Goal: Transaction & Acquisition: Purchase product/service

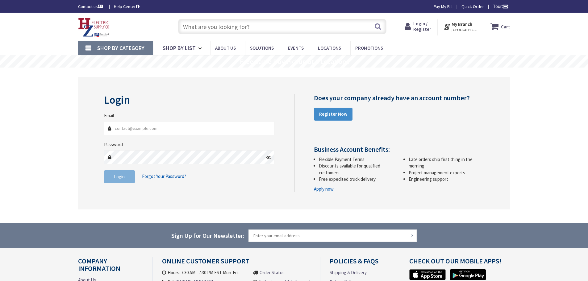
type input "[EMAIL_ADDRESS][DOMAIN_NAME]"
click at [123, 176] on span "Login" at bounding box center [119, 177] width 11 height 6
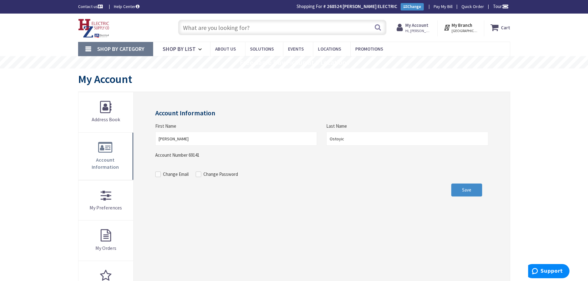
click at [200, 24] on input "text" at bounding box center [282, 27] width 208 height 15
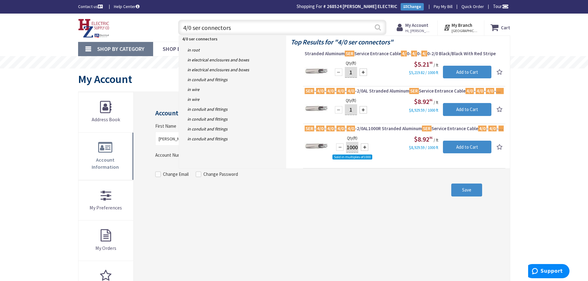
type input "4/0 ser connectors"
click at [377, 25] on button "Search" at bounding box center [377, 27] width 8 height 14
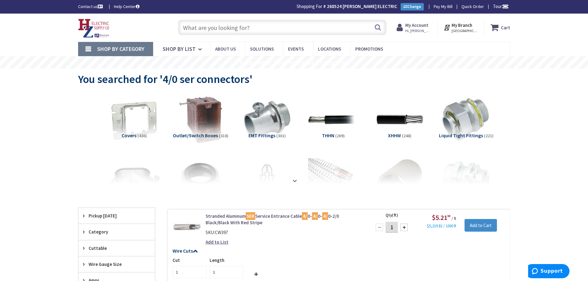
click at [250, 28] on input "text" at bounding box center [282, 27] width 208 height 15
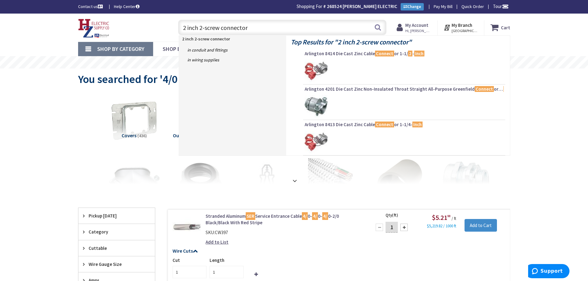
type input "2 inch 2-screw connectors"
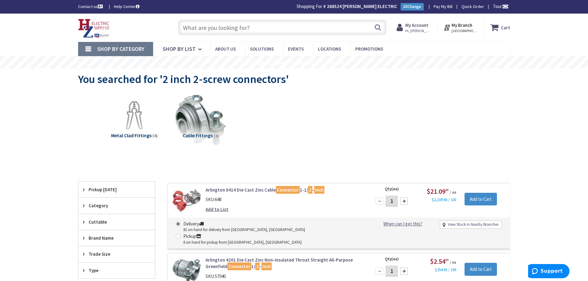
click at [208, 31] on input "text" at bounding box center [282, 27] width 208 height 15
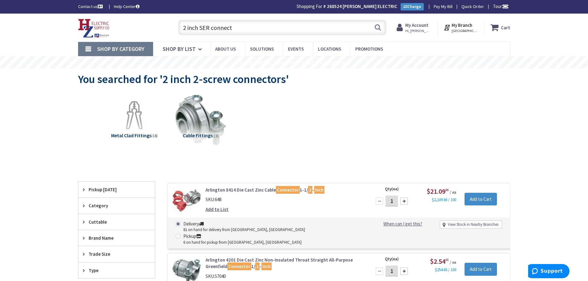
click at [240, 25] on input "2 inch SER connect" at bounding box center [282, 27] width 208 height 15
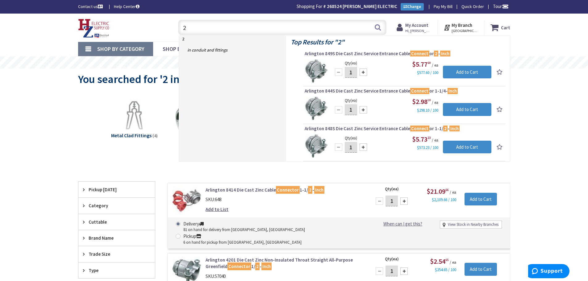
type input "2"
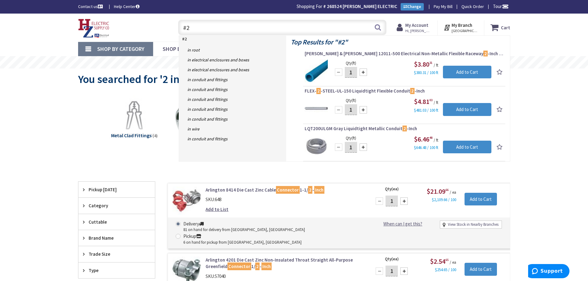
type input "#"
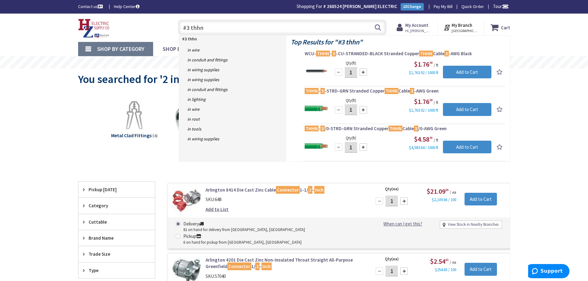
click at [188, 27] on input "#3 thhn" at bounding box center [282, 27] width 208 height 15
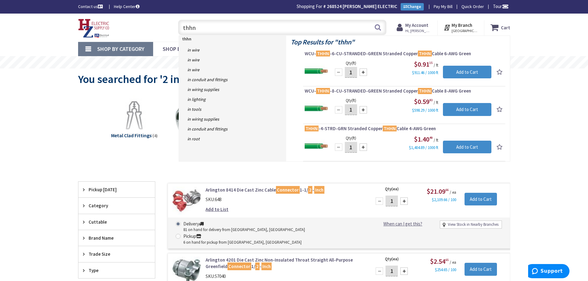
click at [198, 27] on input "thhn" at bounding box center [282, 27] width 208 height 15
type input "t"
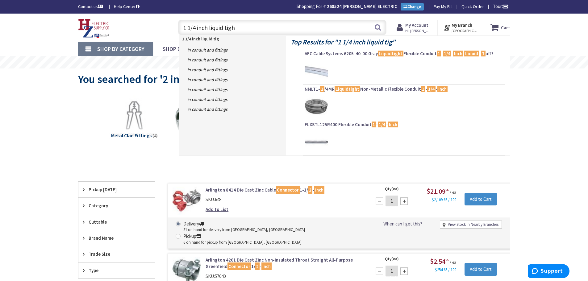
type input "1 1/4 inch liquid tight"
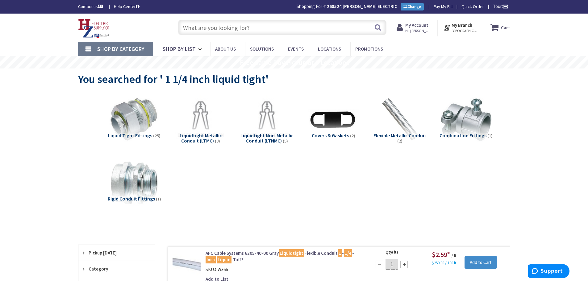
click at [194, 24] on input "text" at bounding box center [282, 27] width 208 height 15
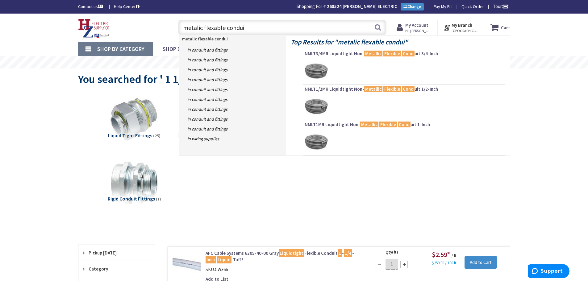
type input "metalic flexable conduit"
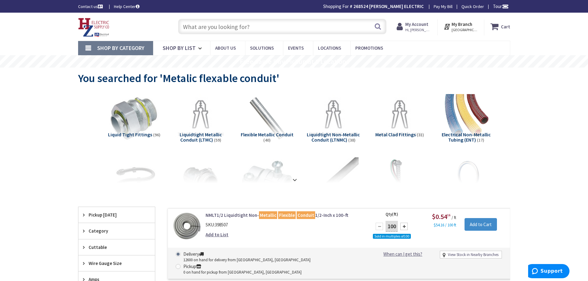
click at [196, 135] on span "Liquidtight Metallic Conduit (LTMC)" at bounding box center [201, 137] width 42 height 12
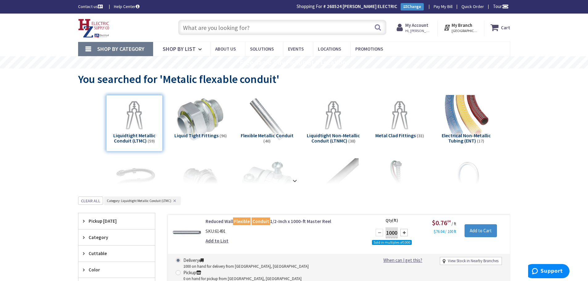
click at [206, 134] on span "Liquid Tight Fittings" at bounding box center [196, 135] width 44 height 6
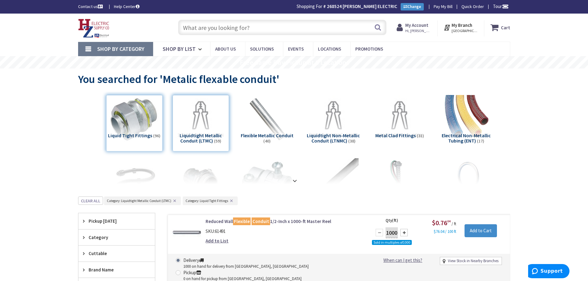
click at [128, 135] on div "Liquid Tight Fittings (96)" at bounding box center [134, 123] width 56 height 56
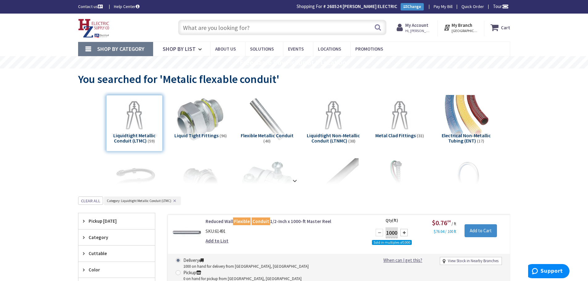
click at [208, 133] on span "Liquid Tight Fittings" at bounding box center [196, 135] width 44 height 6
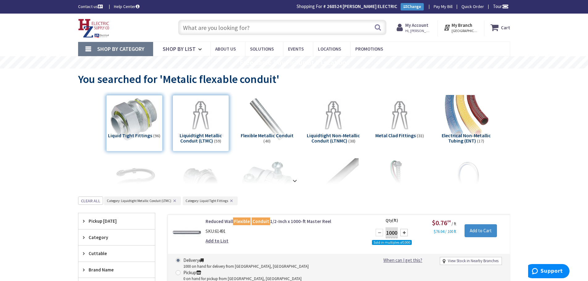
click at [204, 28] on input "text" at bounding box center [282, 27] width 208 height 15
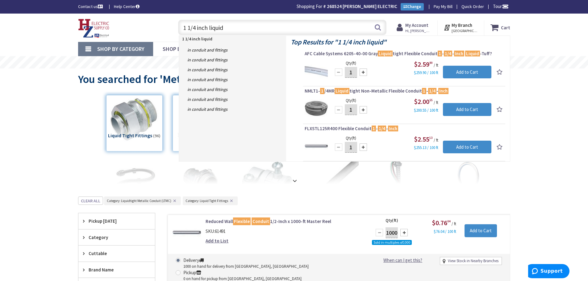
click at [251, 30] on input "1 1/4 inch liquid" at bounding box center [282, 27] width 208 height 15
type input "1"
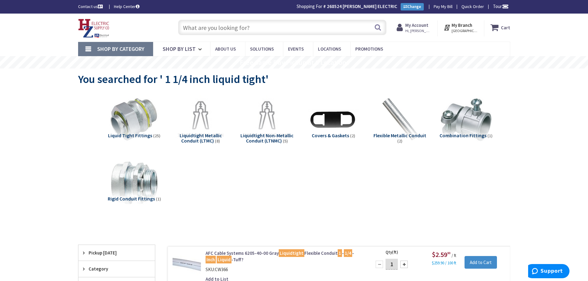
click at [203, 27] on input "text" at bounding box center [282, 27] width 208 height 15
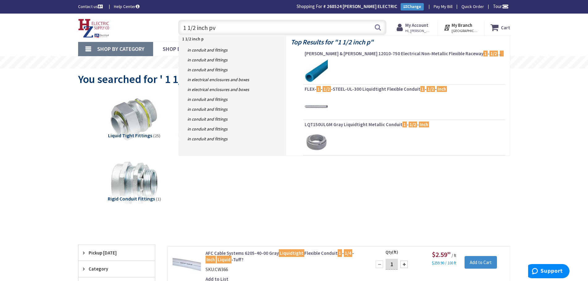
type input "1 1/2 inch pvc"
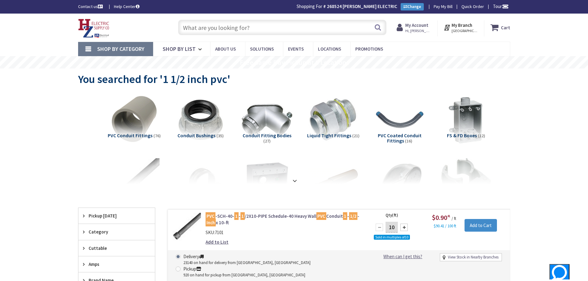
click at [418, 28] on span "Hi, [PERSON_NAME]" at bounding box center [418, 30] width 26 height 5
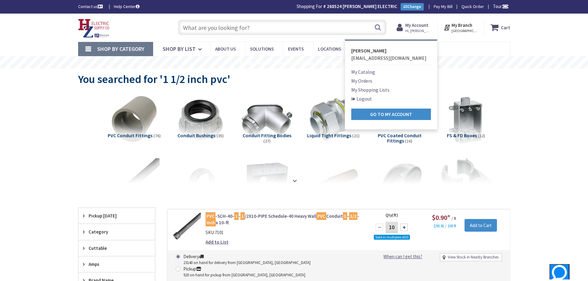
click at [364, 97] on link "Logout" at bounding box center [361, 98] width 21 height 7
